Goal: Task Accomplishment & Management: Use online tool/utility

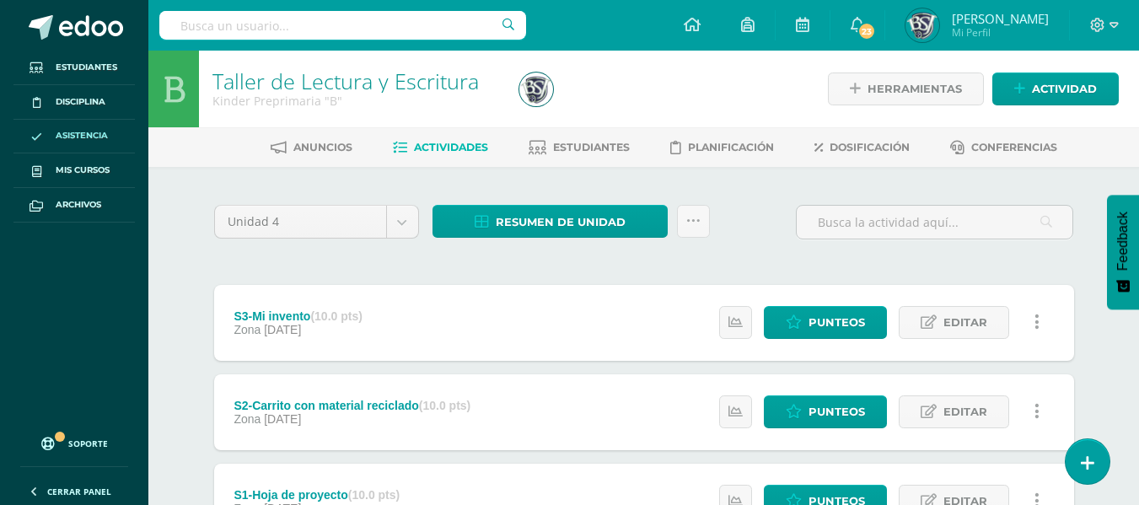
click at [96, 131] on span "Asistencia" at bounding box center [82, 135] width 52 height 13
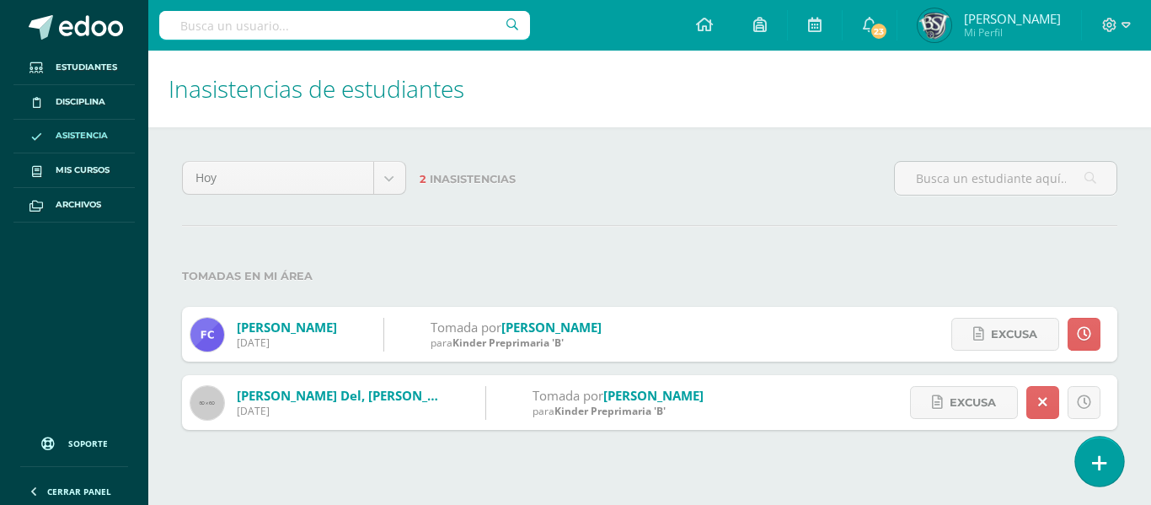
click at [1105, 469] on icon at bounding box center [1099, 462] width 15 height 19
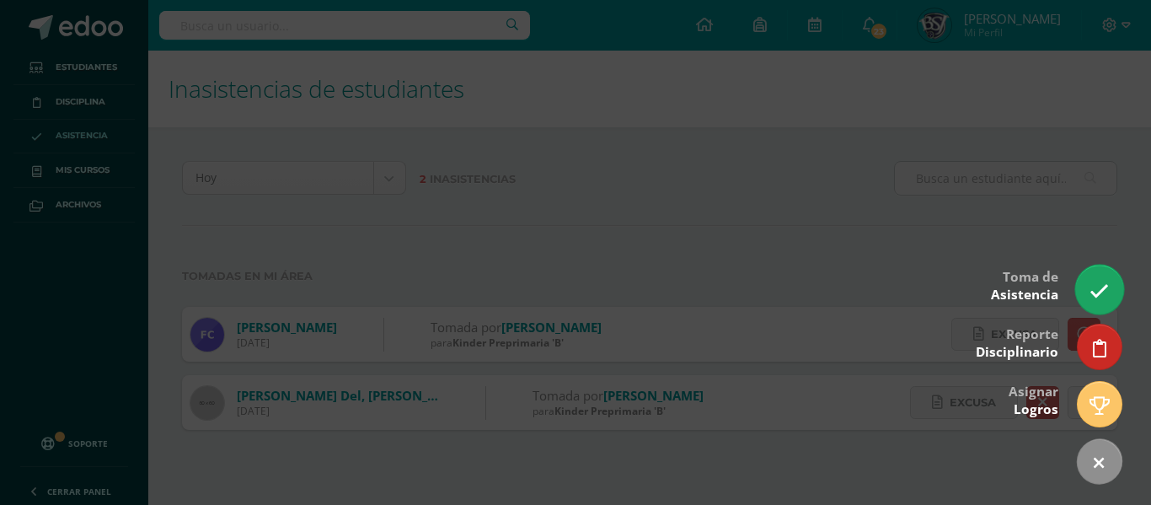
click at [1091, 292] on icon at bounding box center [1099, 291] width 19 height 19
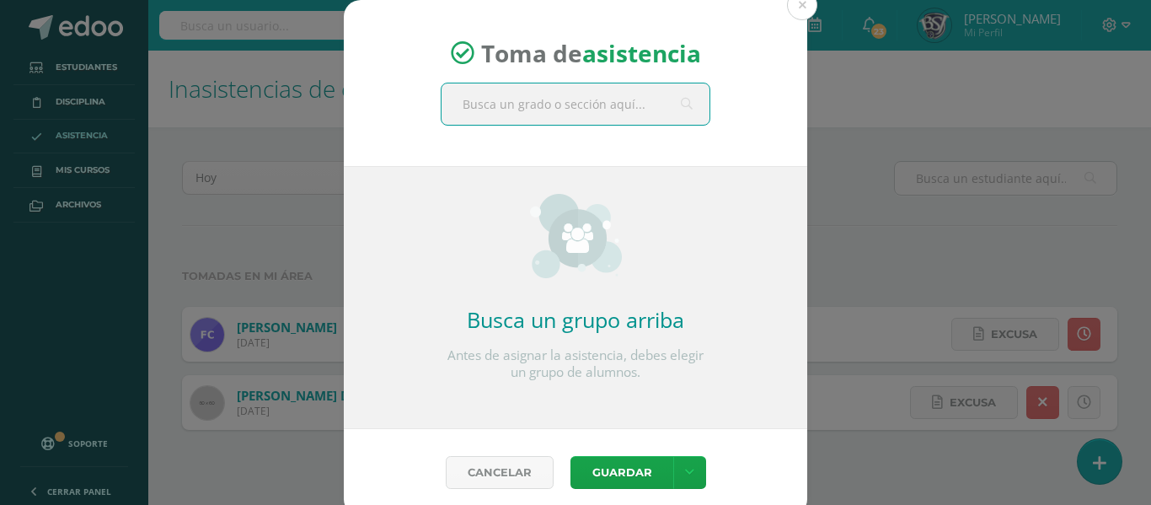
click at [555, 98] on input "text" at bounding box center [576, 103] width 268 height 41
type input "kinder A"
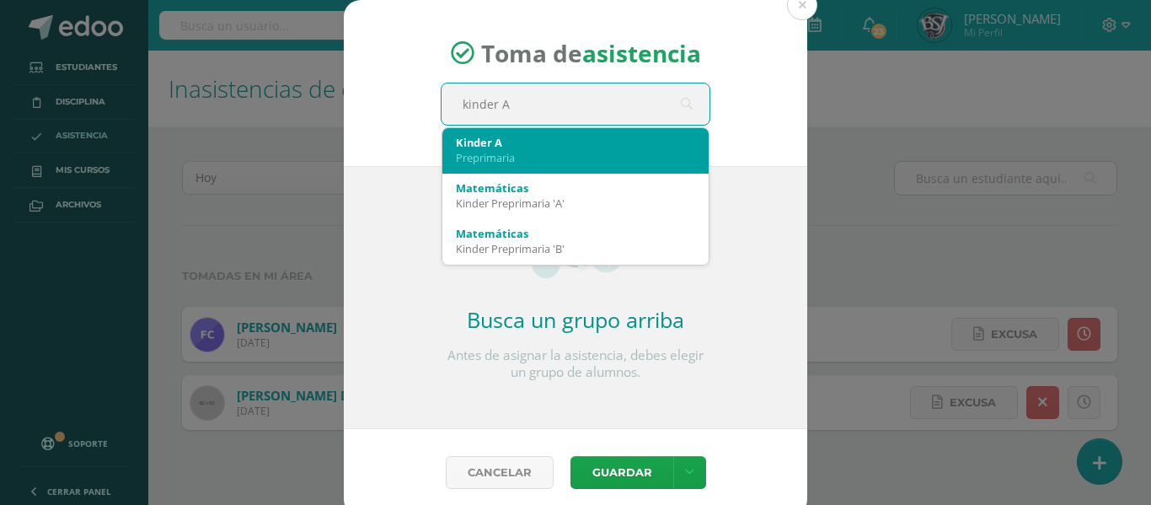
click at [558, 148] on div "Kinder A" at bounding box center [575, 142] width 239 height 15
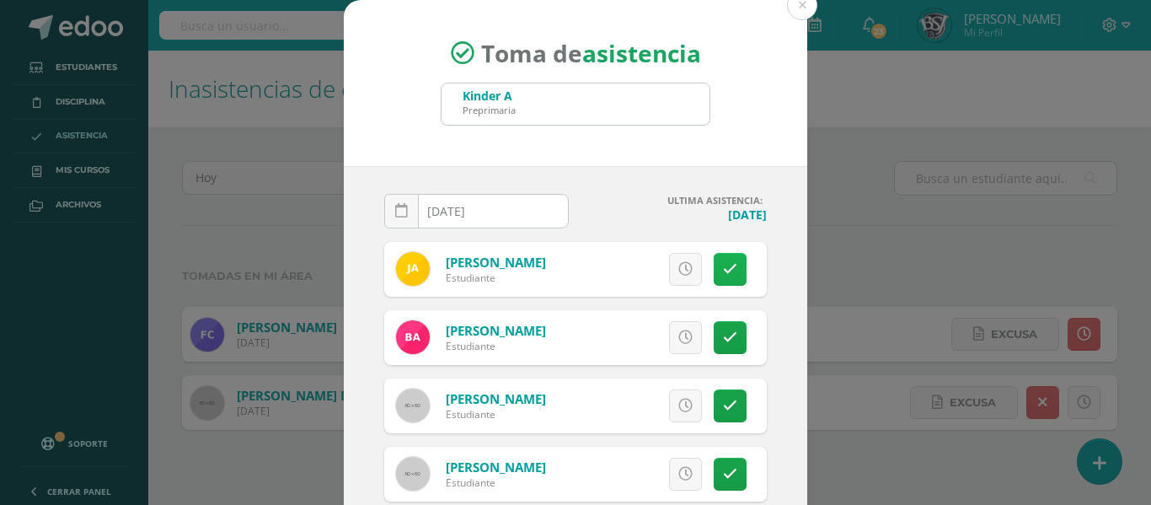
click at [714, 260] on link at bounding box center [730, 269] width 33 height 33
click at [728, 270] on div "Excusa Detalles sobre excusa: Añadir excusa a todas las inasistencias del día C…" at bounding box center [668, 269] width 198 height 55
click at [726, 268] on icon at bounding box center [730, 269] width 9 height 14
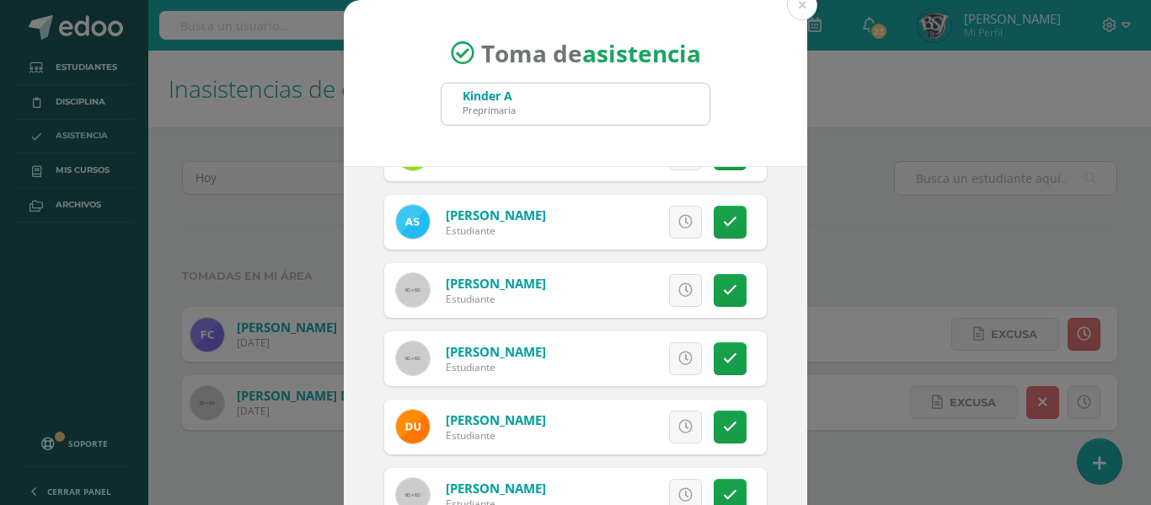
scroll to position [132, 0]
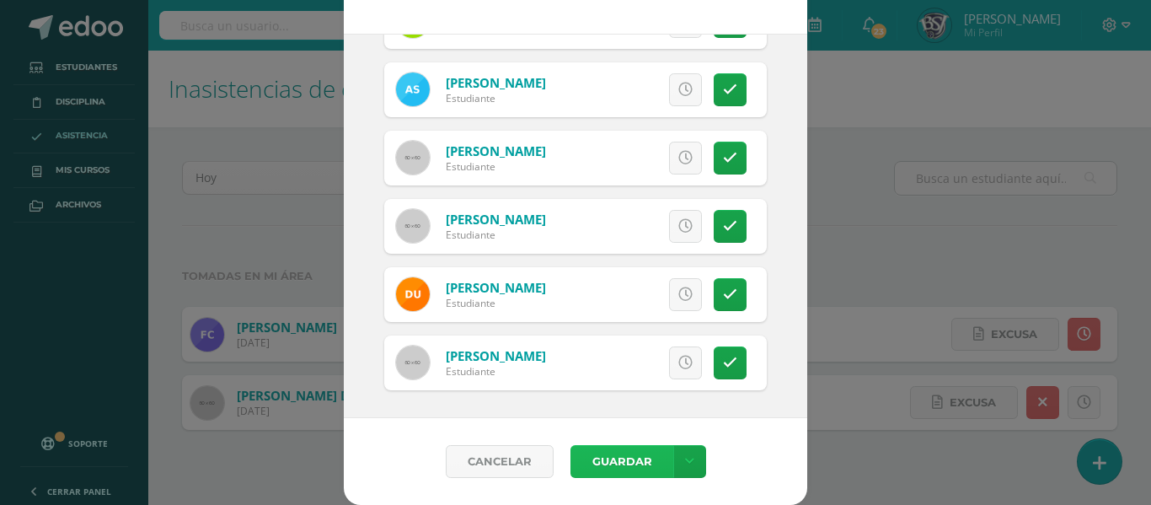
click at [608, 459] on button "Guardar" at bounding box center [622, 461] width 103 height 33
